Goal: Check status: Check status

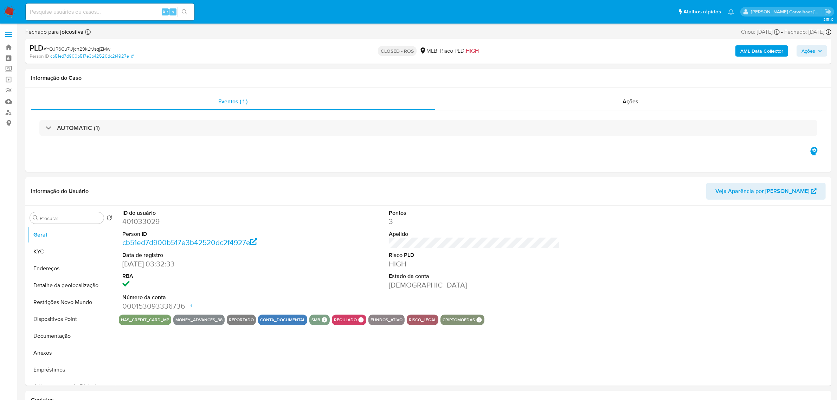
select select "10"
click at [9, 48] on link "Bandeja" at bounding box center [42, 47] width 84 height 11
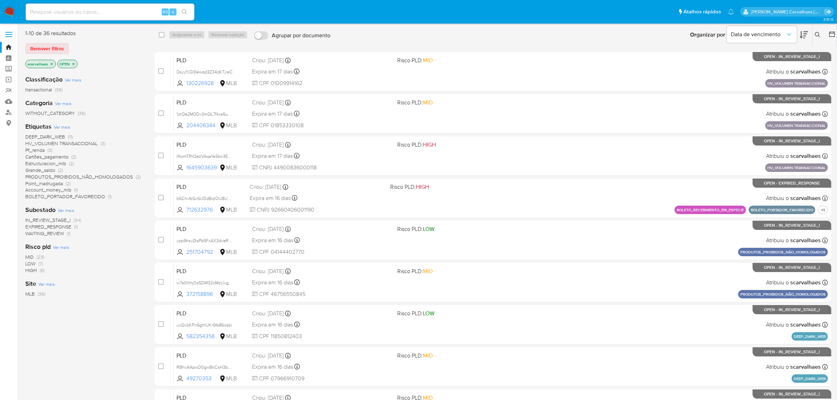
click at [92, 197] on span "BOLETO_PORTADOR_FAVORECIDO" at bounding box center [65, 196] width 80 height 7
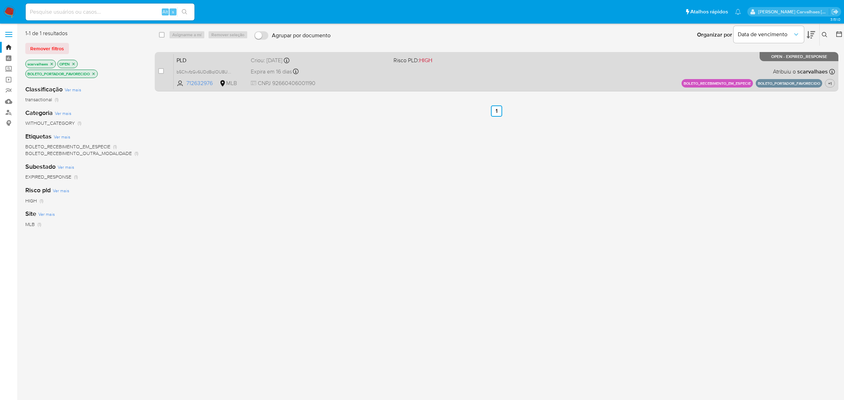
click at [365, 85] on span "CNPJ 92660406001190" at bounding box center [319, 83] width 137 height 8
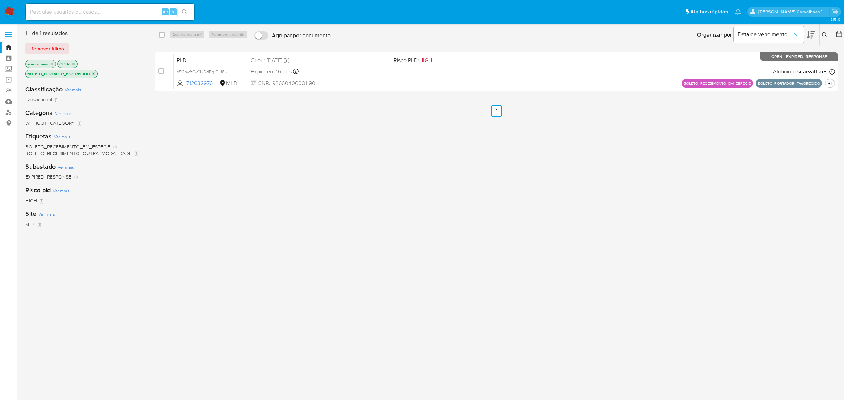
click at [92, 73] on icon "close-filter" at bounding box center [93, 74] width 4 height 4
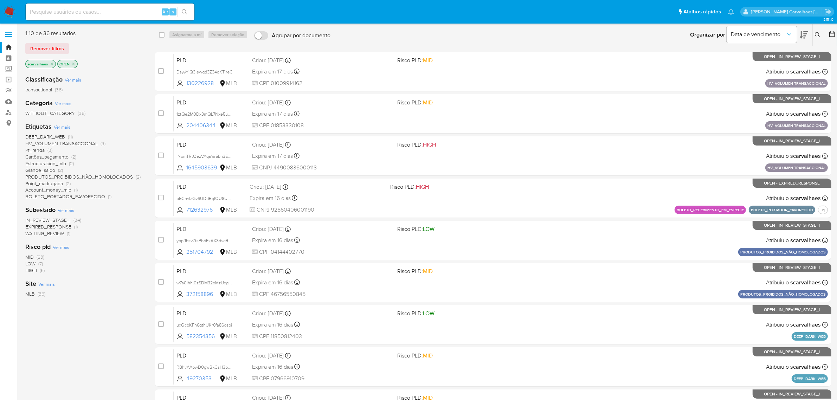
click at [41, 137] on span "DEEP_DARK_WEB" at bounding box center [45, 136] width 40 height 7
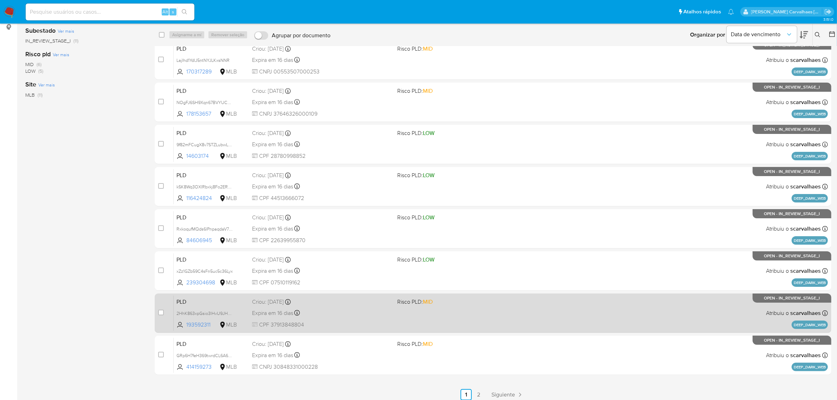
scroll to position [101, 0]
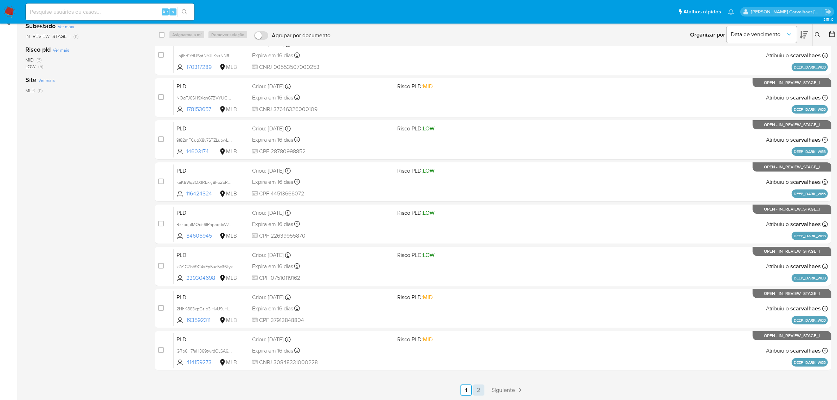
click at [482, 389] on link "2" at bounding box center [478, 390] width 11 height 11
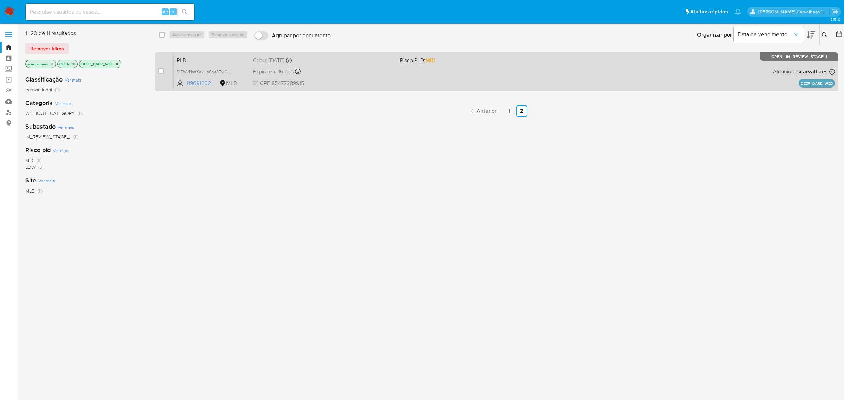
click at [452, 67] on div "PLD S1EWkNssXaxJis8ge85wGQsF 119691202 MLB Risco PLD: MID Criou: [DATE] Criou: …" at bounding box center [504, 72] width 661 height 36
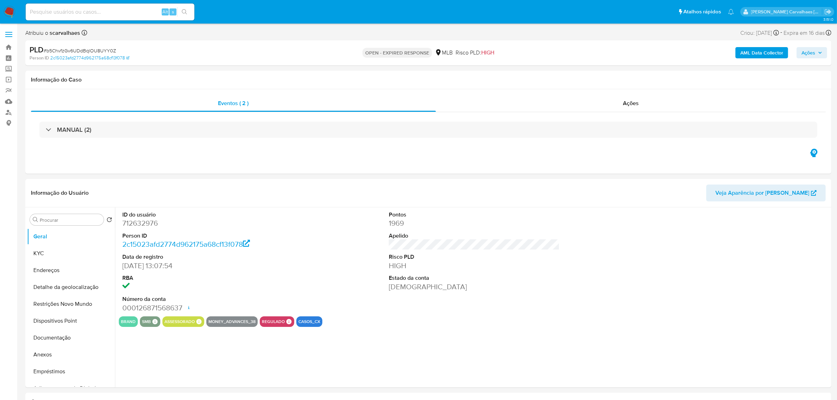
select select "10"
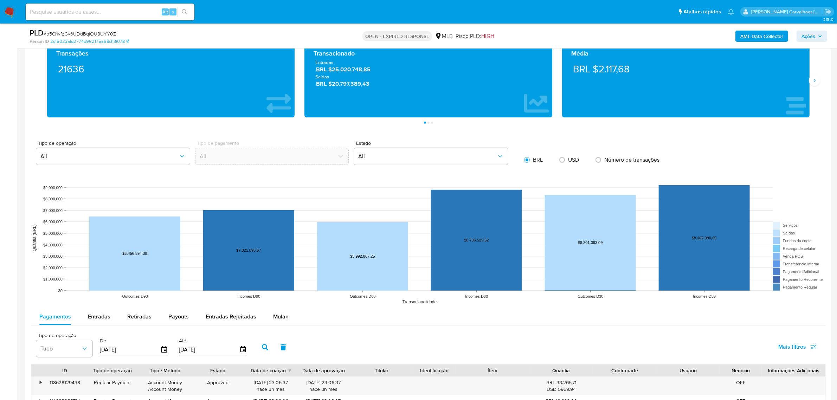
scroll to position [571, 0]
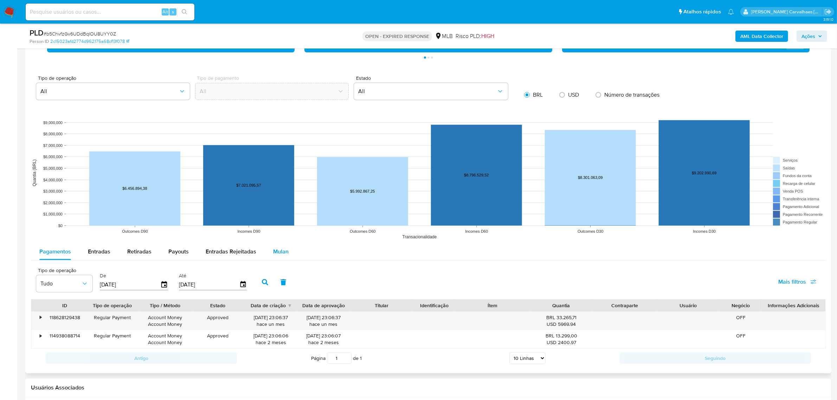
click at [276, 252] on span "Mulan" at bounding box center [280, 251] width 15 height 8
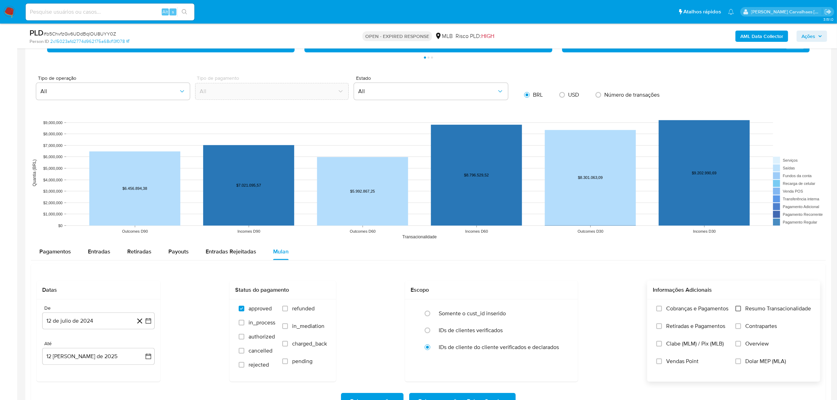
click at [739, 308] on input "Resumo Transacionalidade" at bounding box center [738, 309] width 6 height 6
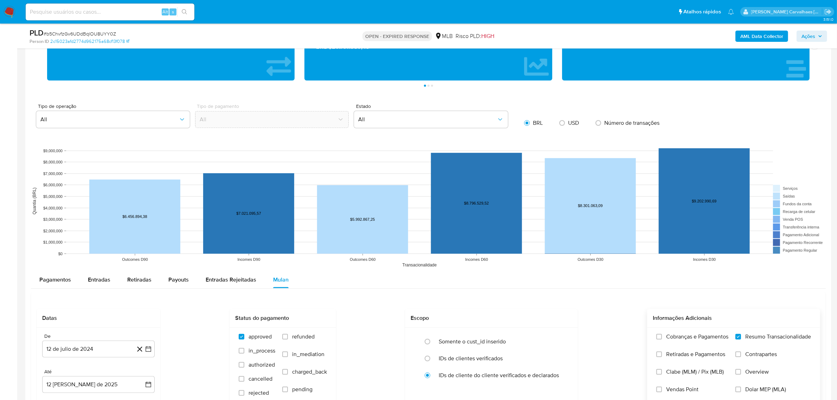
scroll to position [537, 0]
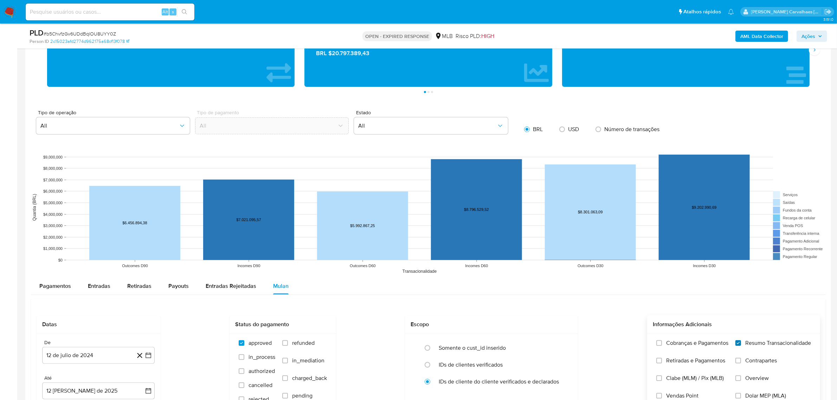
click at [739, 343] on input "Resumo Transacionalidade" at bounding box center [738, 343] width 6 height 6
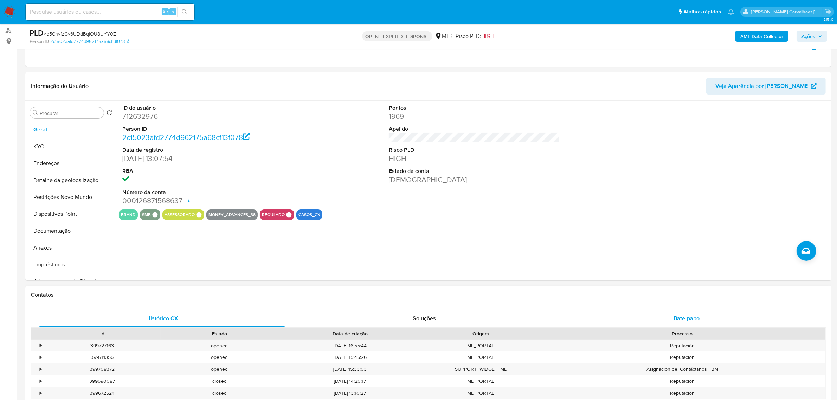
scroll to position [141, 0]
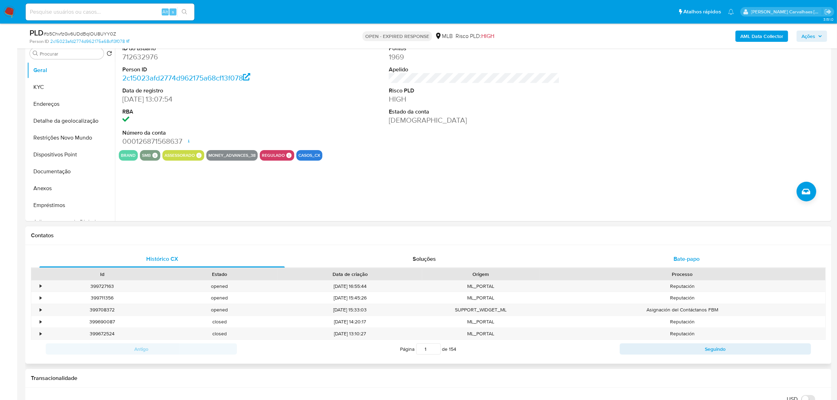
click at [672, 260] on div "Bate-papo" at bounding box center [686, 259] width 245 height 17
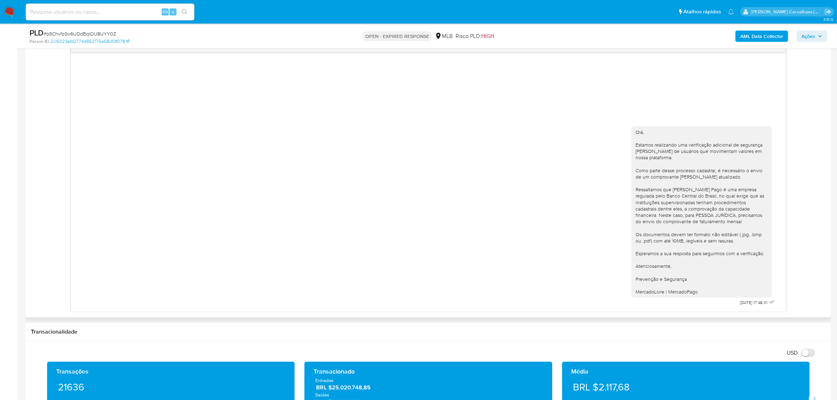
scroll to position [405, 0]
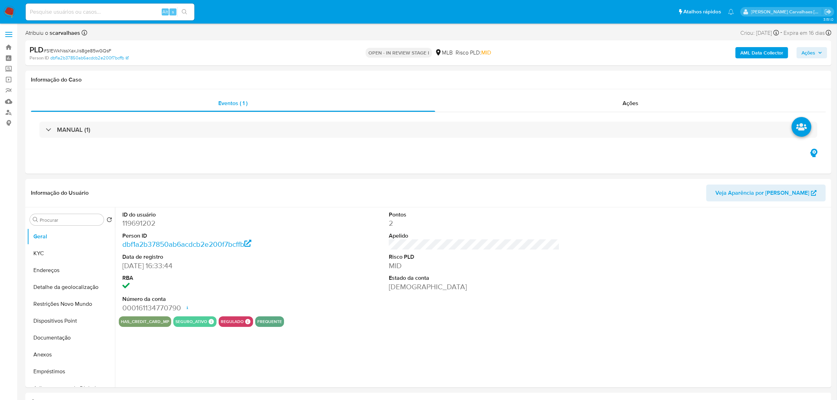
select select "10"
click at [50, 343] on button "Documentação" at bounding box center [68, 337] width 82 height 17
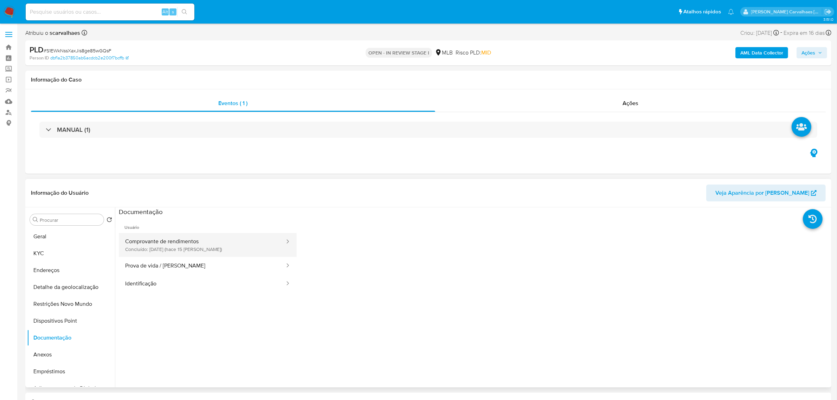
click at [215, 253] on button "Comprovante de rendimentos Concluído: 28/07/2025 (hace 15 días)" at bounding box center [202, 245] width 167 height 24
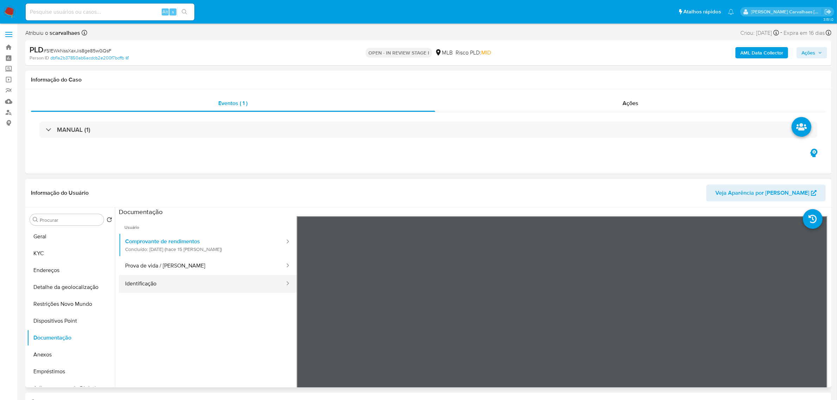
click at [131, 287] on button "Identificação" at bounding box center [202, 284] width 167 height 18
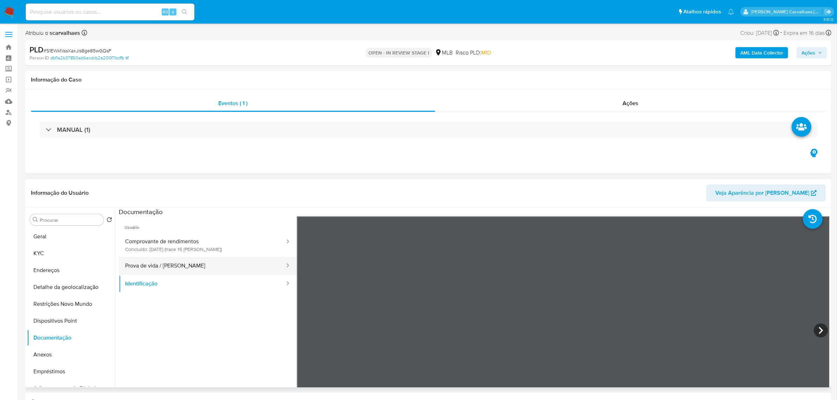
click at [185, 270] on button "Prova de vida / Selfie" at bounding box center [202, 266] width 167 height 18
click at [41, 236] on button "Geral" at bounding box center [68, 236] width 82 height 17
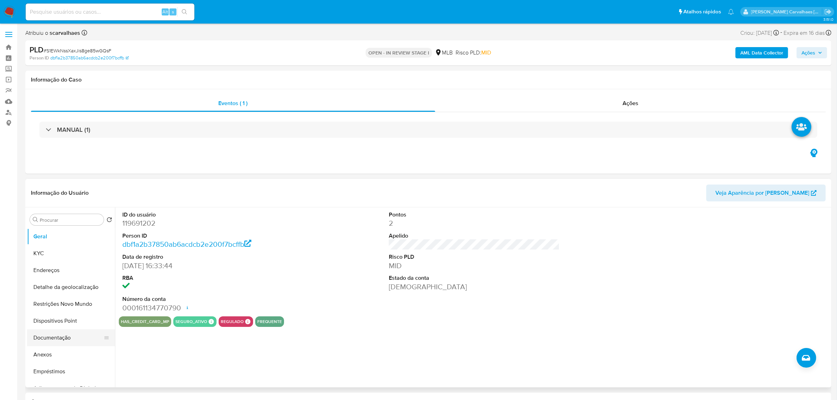
click at [63, 342] on button "Documentação" at bounding box center [68, 337] width 82 height 17
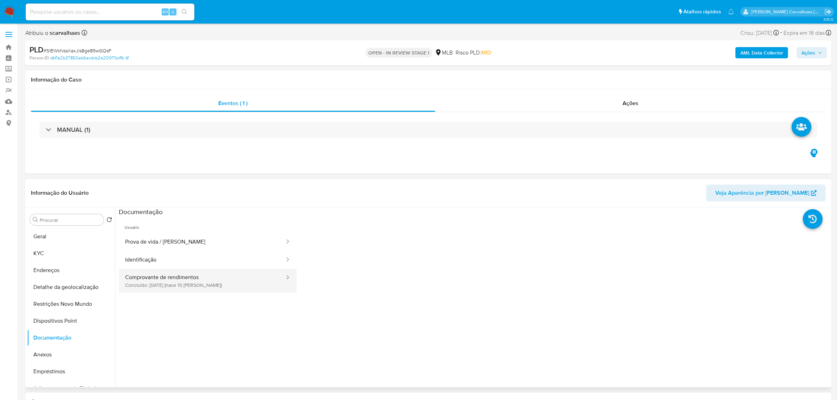
click at [208, 275] on button "Comprovante de rendimentos Concluído: 28/07/2025 (hace 15 días)" at bounding box center [202, 281] width 167 height 24
